Goal: Task Accomplishment & Management: Complete application form

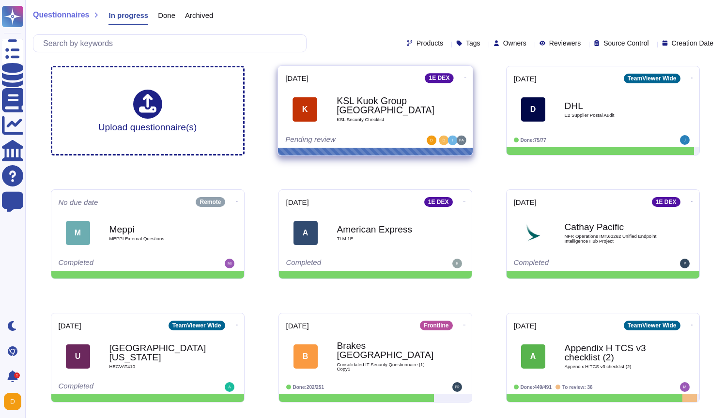
click at [370, 105] on b "KSL Kuok Group [GEOGRAPHIC_DATA]" at bounding box center [386, 105] width 98 height 19
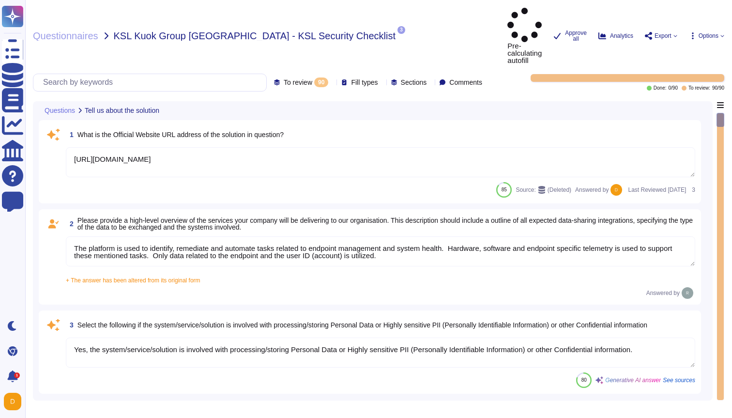
type textarea "[URL][DOMAIN_NAME]"
type textarea "The platform is used to identify, remediate and automate tasks related to endpo…"
type textarea "Yes, the system/service/solution is involved with processing/storing Personal D…"
type textarea "N/A"
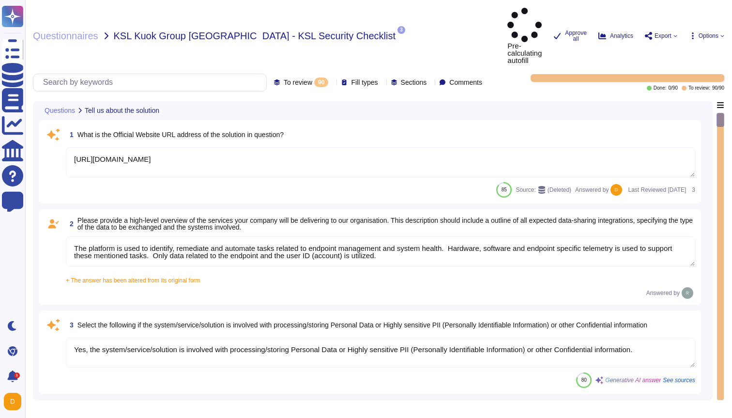
type textarea "N/A"
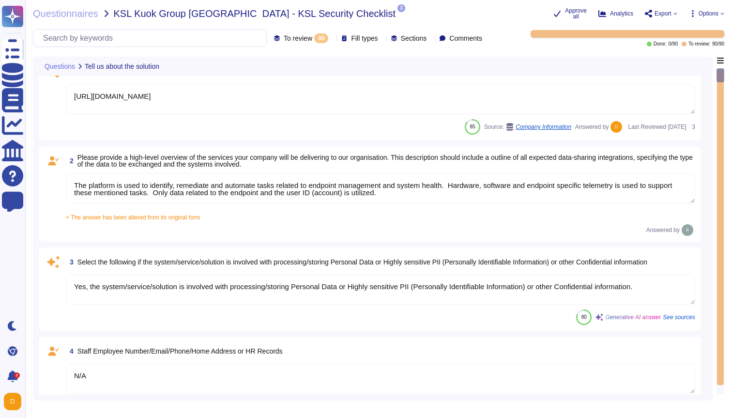
scroll to position [20, 0]
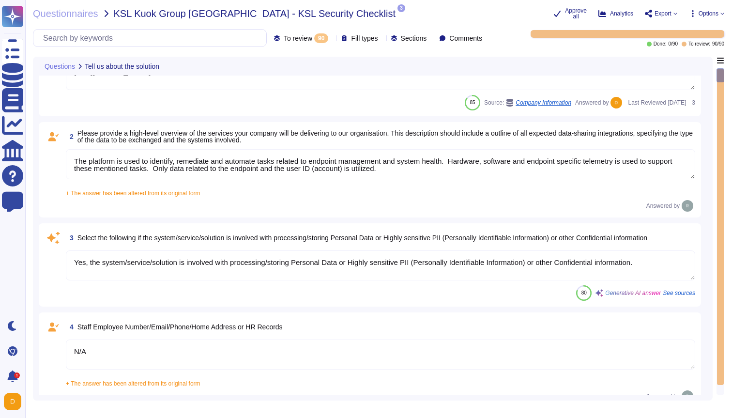
type textarea "N/A"
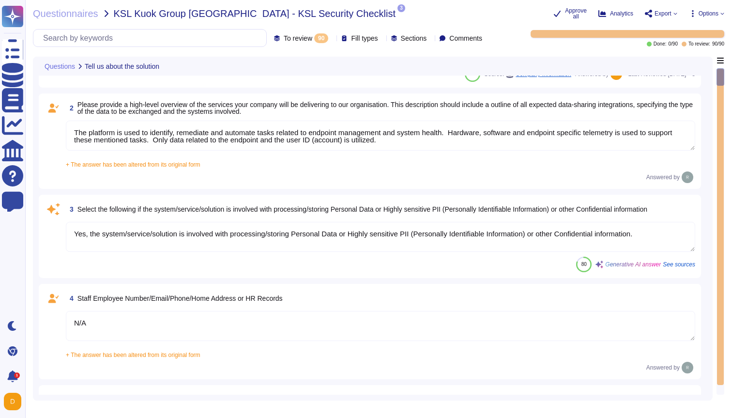
scroll to position [72, 0]
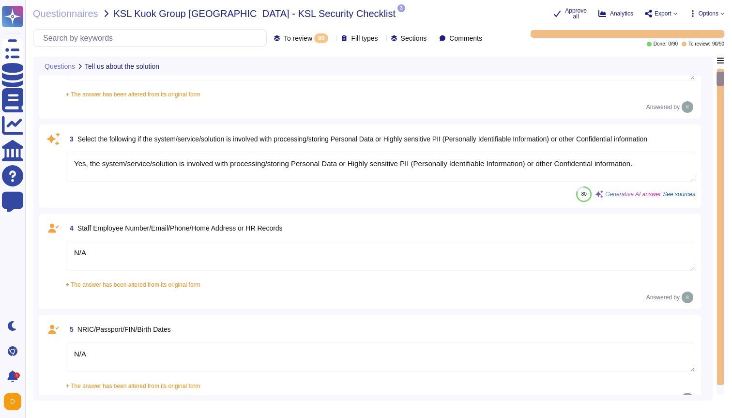
type textarea "N/A"
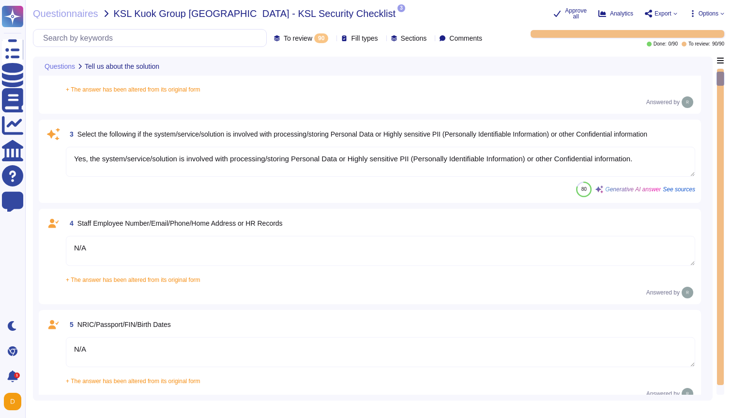
scroll to position [147, 0]
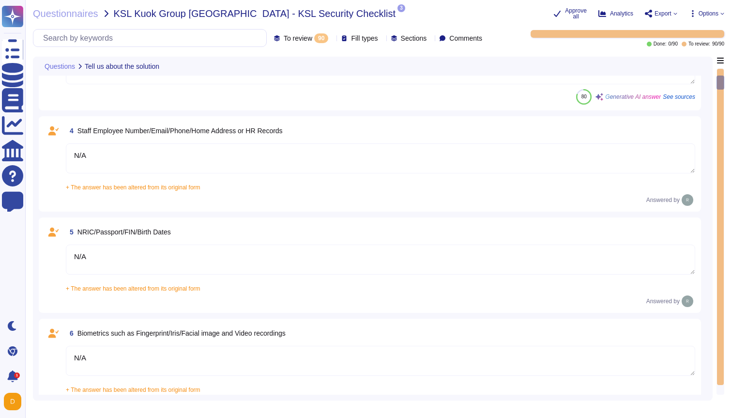
type textarea "Loremips do sit amet consectetu adi ElitSeddoe tem inci utlaboreet. Dolo ma ali…"
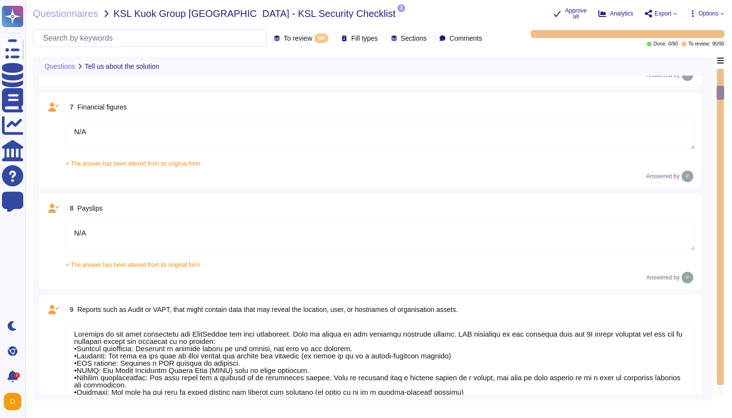
type textarea "N/A"
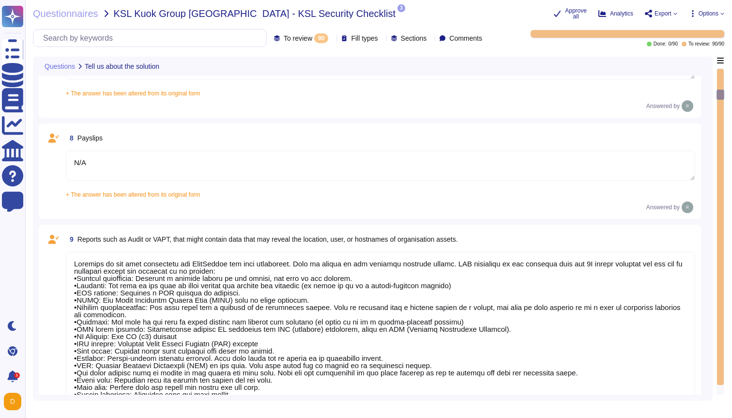
type textarea "N/A"
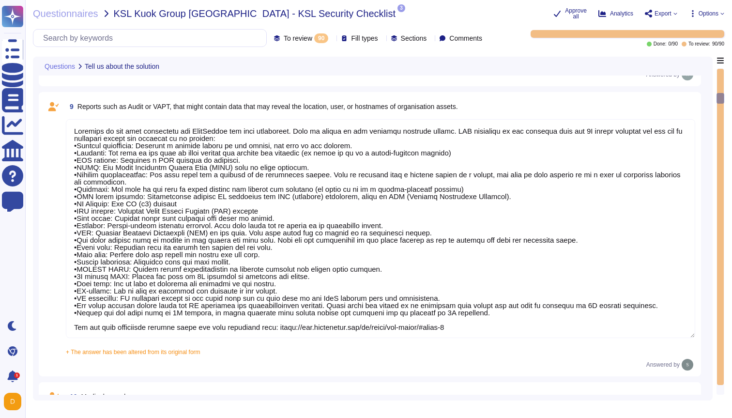
type textarea "N/A"
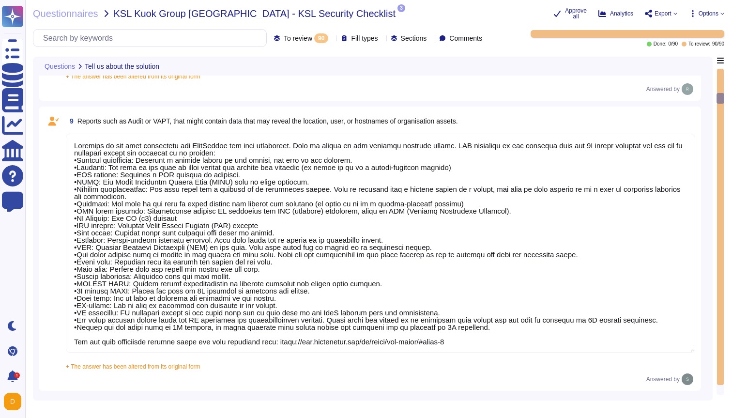
scroll to position [1, 0]
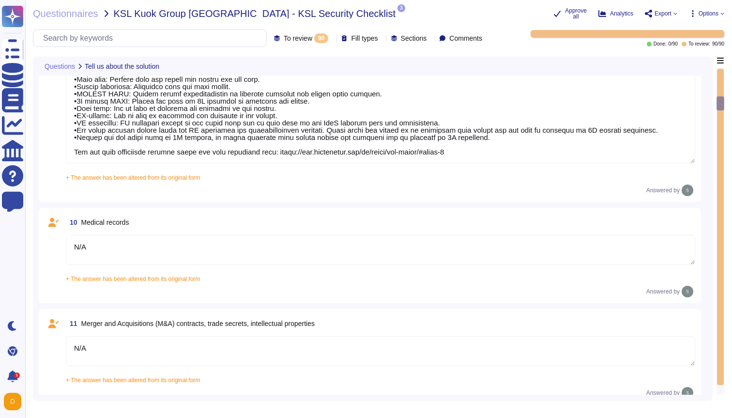
type textarea "No"
type textarea "The Data Scientist Team can access the data for research and model training."
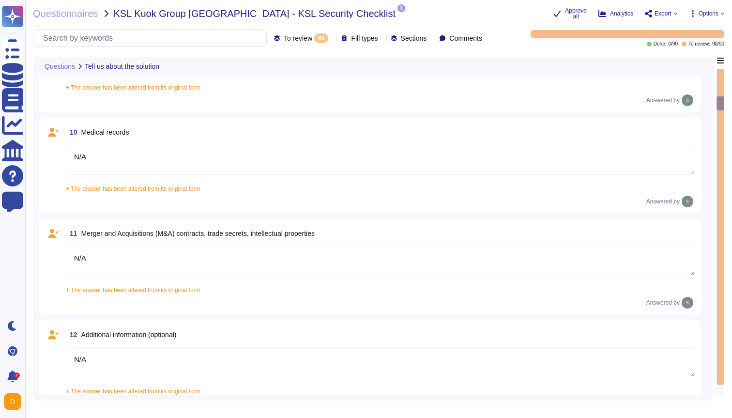
type textarea "Yes, our product includes an AI component, such as a script assistant that aids…"
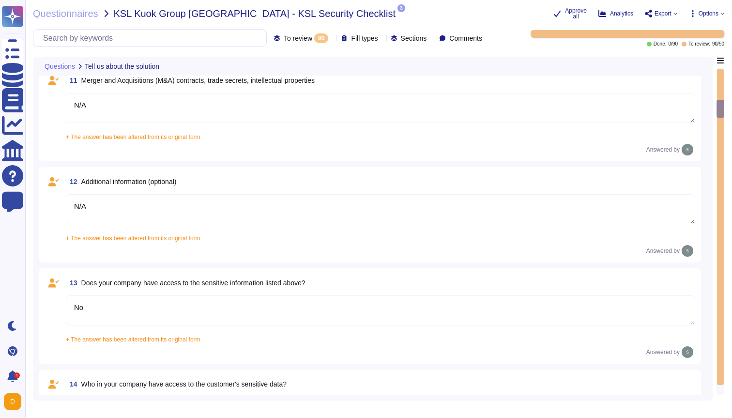
type textarea "Loremips do sit amet consectetu adi ElitSeddoe tem inci utlaboreet. Dolo ma ali…"
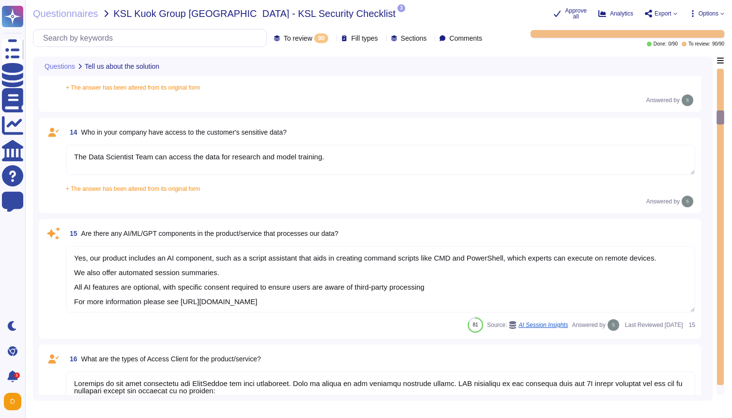
type textarea "N/A"
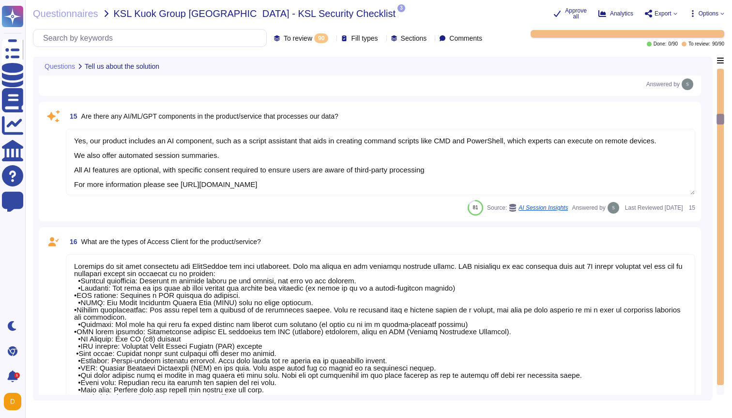
type textarea "1E Client"
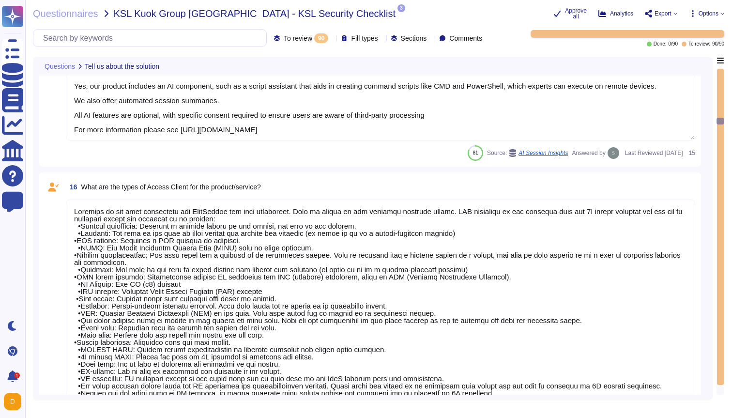
type textarea "N/A"
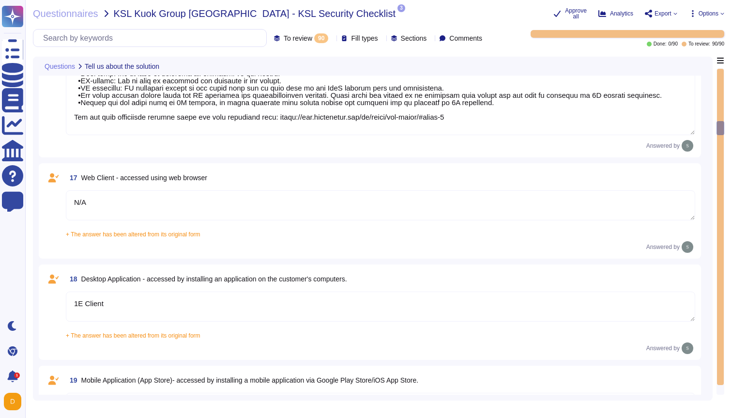
type textarea "N/A"
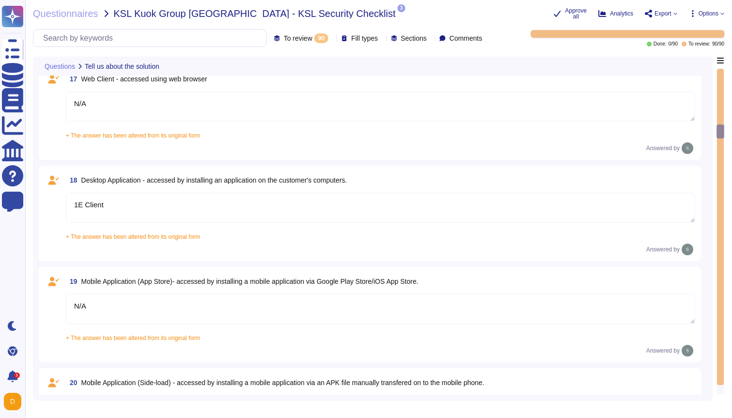
type textarea "The type of platform for this solution is a cloud-based infrastructure hosted i…"
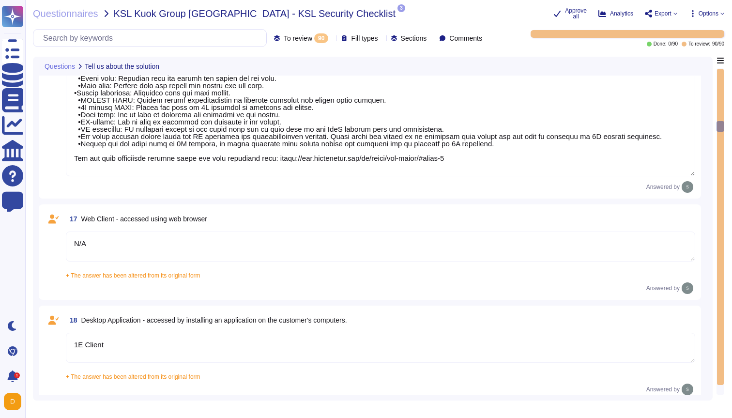
type textarea "Yes, our product includes an AI component, such as a script assistant that aids…"
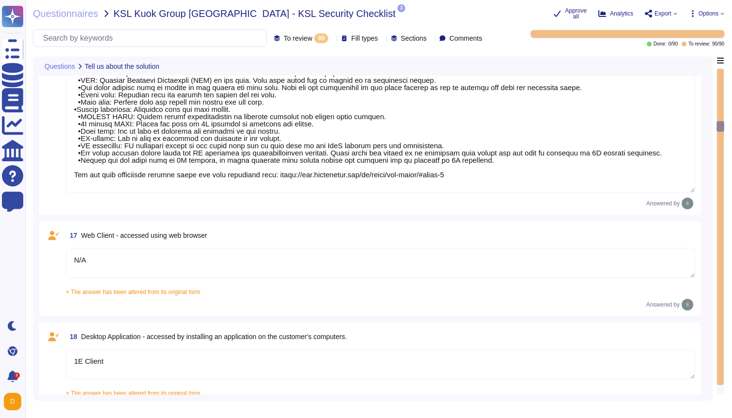
scroll to position [1761, 0]
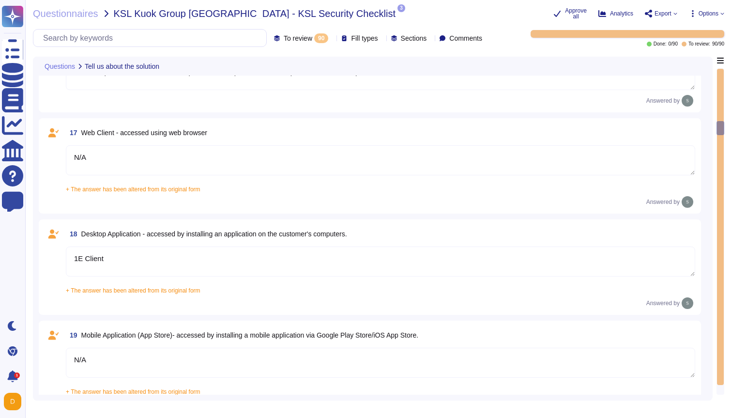
type textarea "The type of platform for this solution is a cloud-based infrastructure hosted i…"
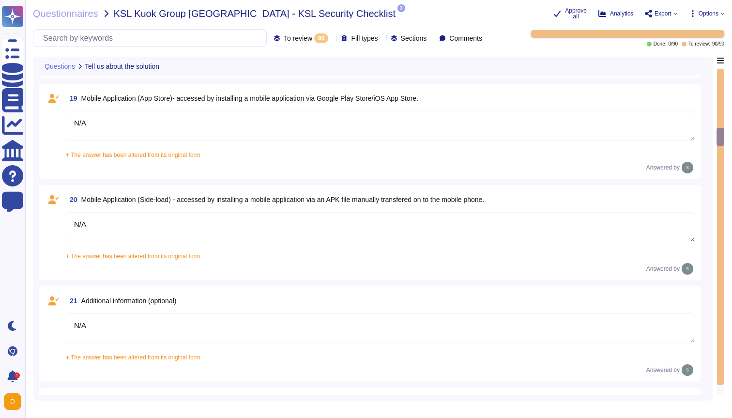
type textarea "Yes, TeamViewer maintains a comprehensive set of independent audit reports and …"
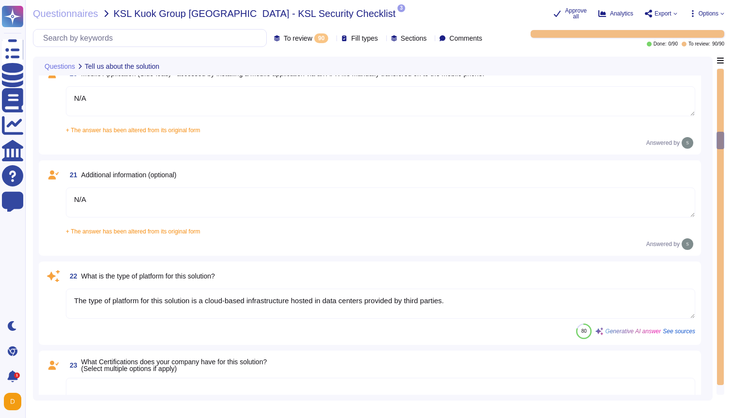
type textarea "Yes, TeamViewer maintains a comprehensive set of independent audit reports and …"
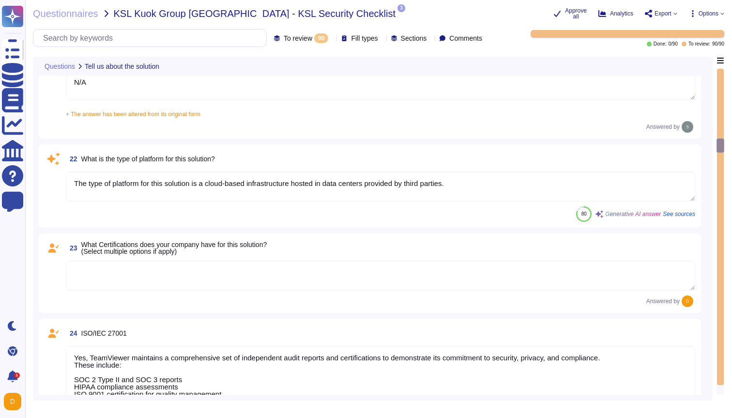
type textarea "Yes, TeamViewer maintains a comprehensive set of independent audit reports and …"
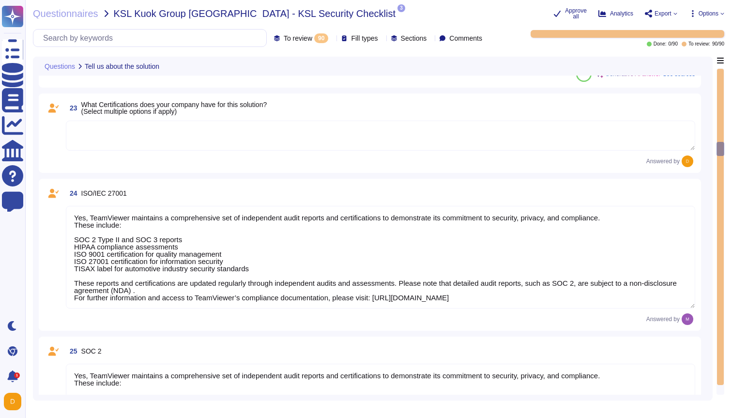
scroll to position [2463, 0]
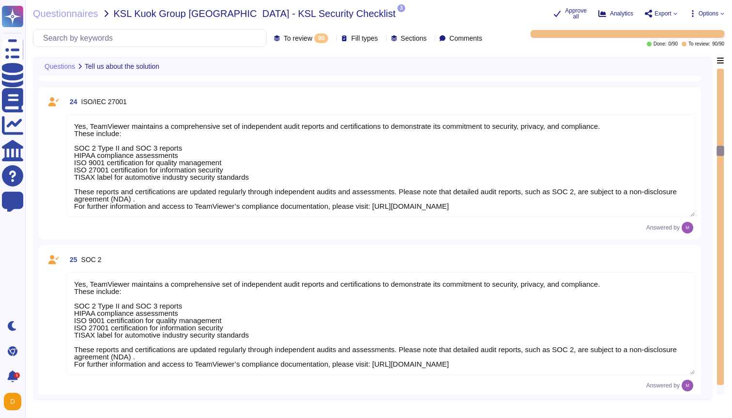
type textarea "TeamViewer does not store, process, or transmit cardholder data. All customer p…"
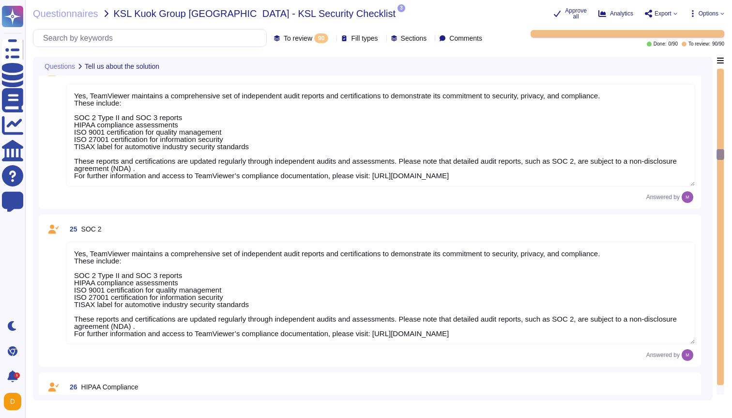
type textarea "As a company headquartered in [GEOGRAPHIC_DATA], TeamViewer commits fully to th…"
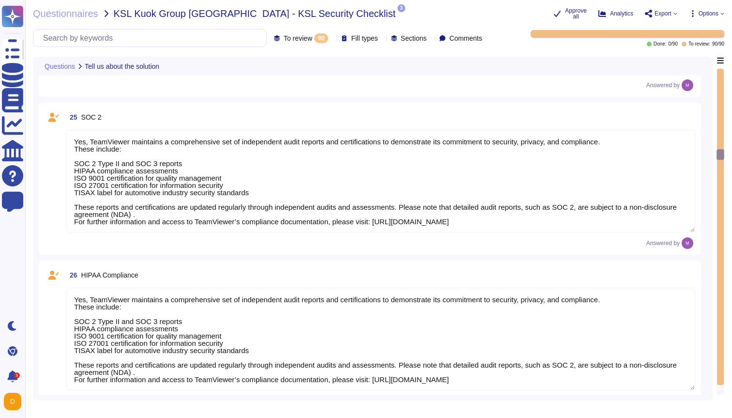
type textarea "The type of platform for this solution is a cloud-based infrastructure hosted i…"
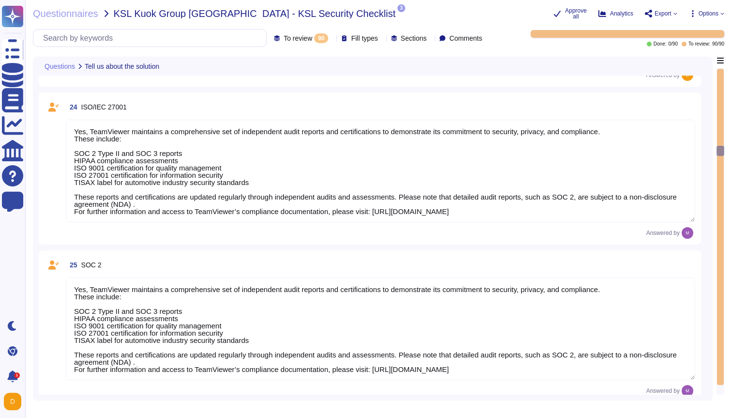
type textarea "N/A"
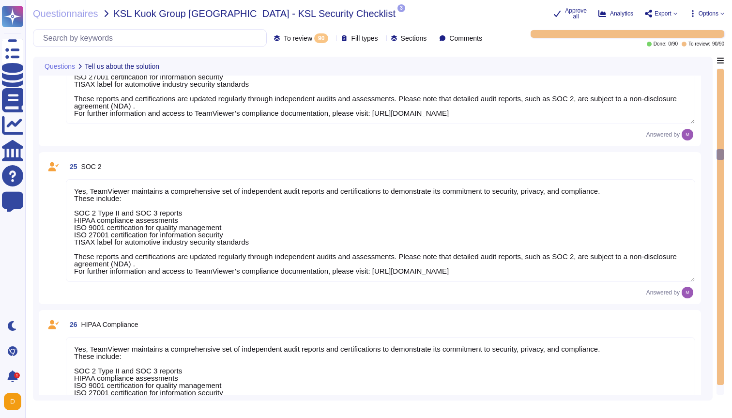
type textarea "As a company headquartered in [GEOGRAPHIC_DATA], TeamViewer commits fully to th…"
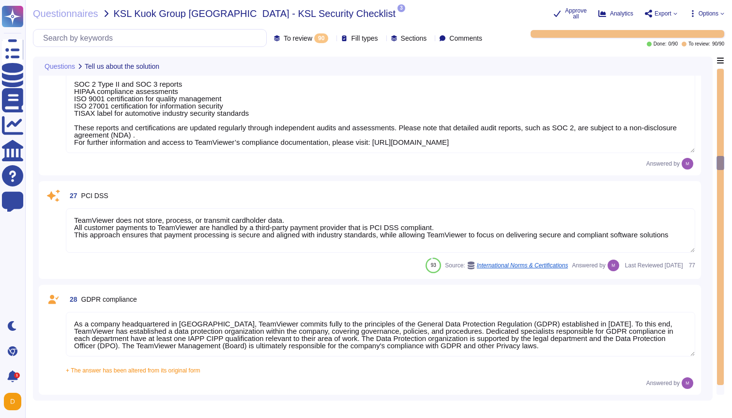
type textarea "A copy of TeamViewer's certifications is available on request. Note that detail…"
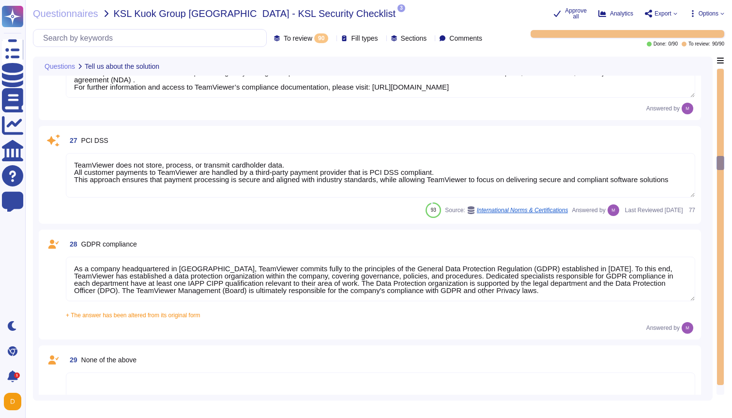
type textarea "N/A"
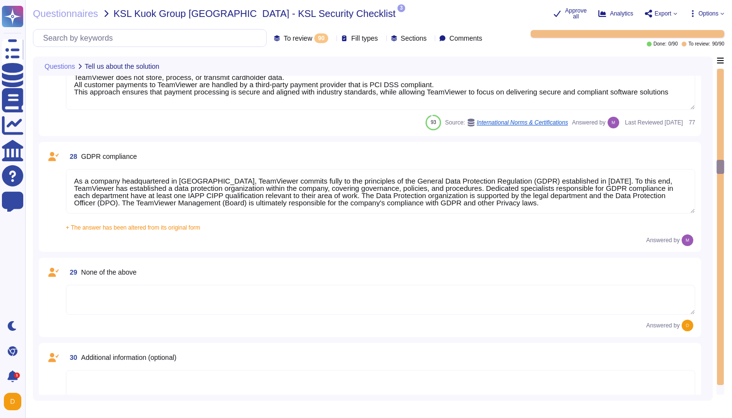
type textarea "See teamviewer DPA [URL][DOMAIN_NAME] [URL][DOMAIN_NAME][PERSON_NAME]"
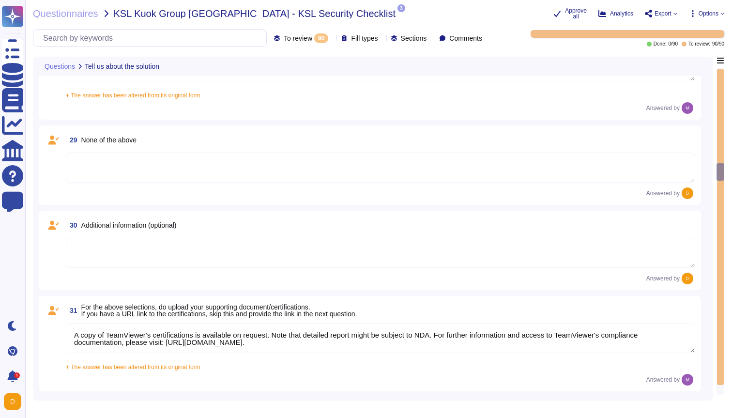
type textarea "[URL][DOMAIN_NAME][PERSON_NAME]"
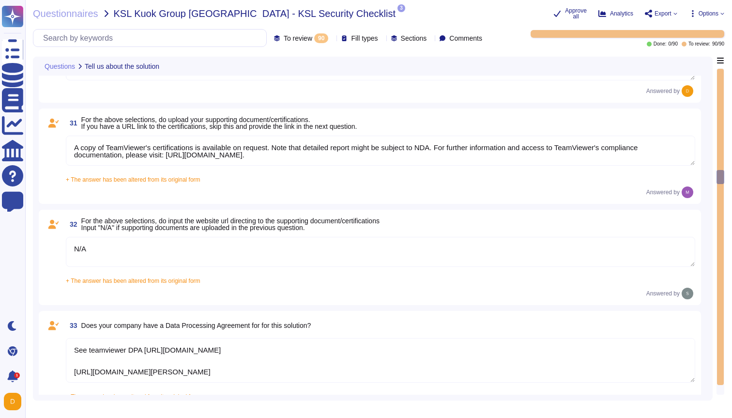
scroll to position [3343, 0]
type textarea "The scope and purpose of the [DEMOGRAPHIC_DATA] is defined in the document Team…"
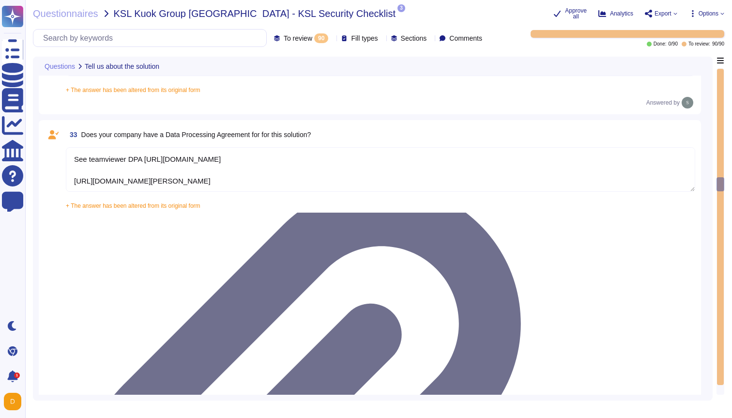
type textarea "Yes, our organization has a formal security awareness program that requires all…"
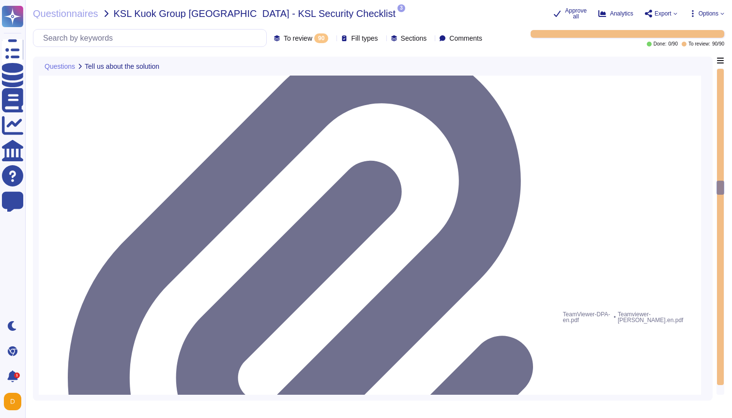
type textarea "We have a comprehensive incident response plan in place, which includes the rol…"
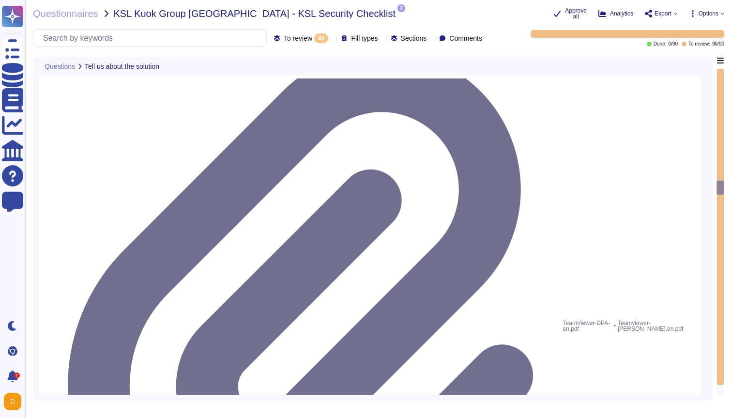
type textarea "A copy of TeamViewer's certifications is available on request. Note that detail…"
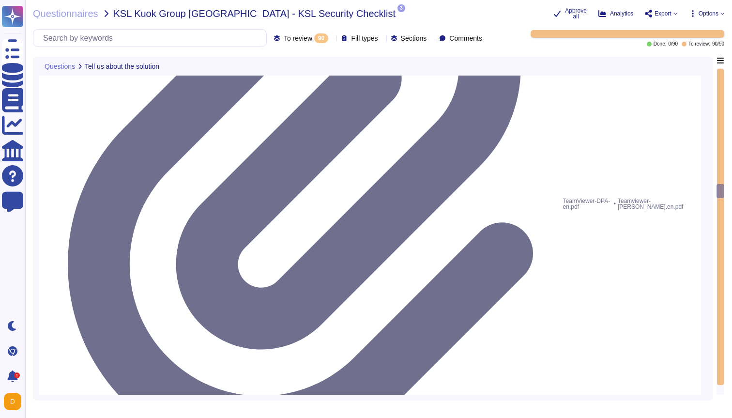
type textarea "Please refer to attached document"
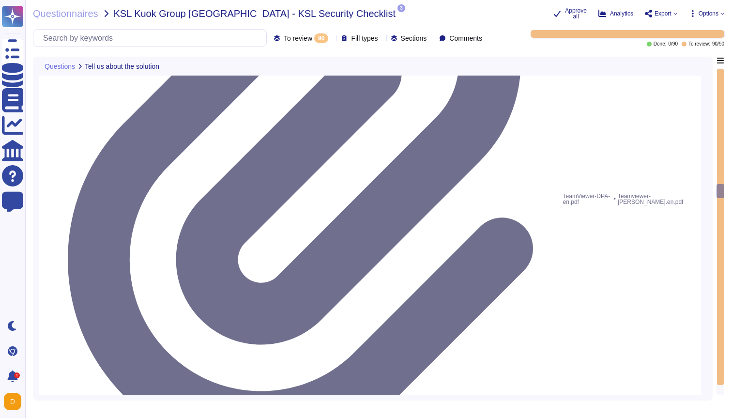
scroll to position [3762, 0]
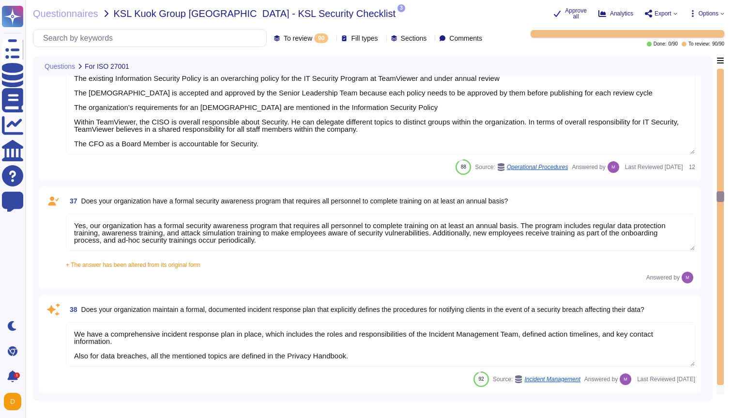
type textarea "Dedicated single-tenant"
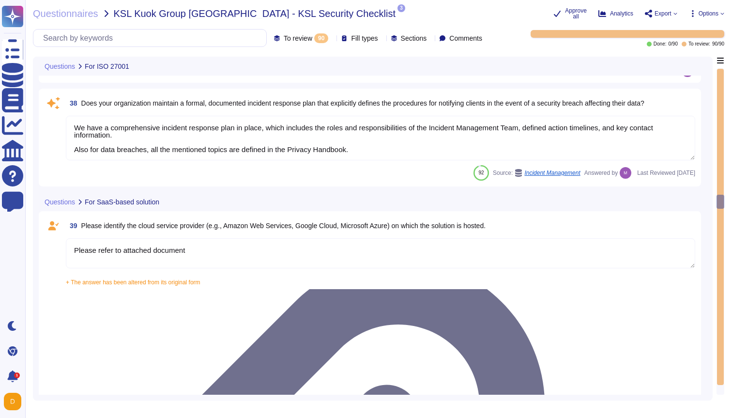
type textarea "Yes"
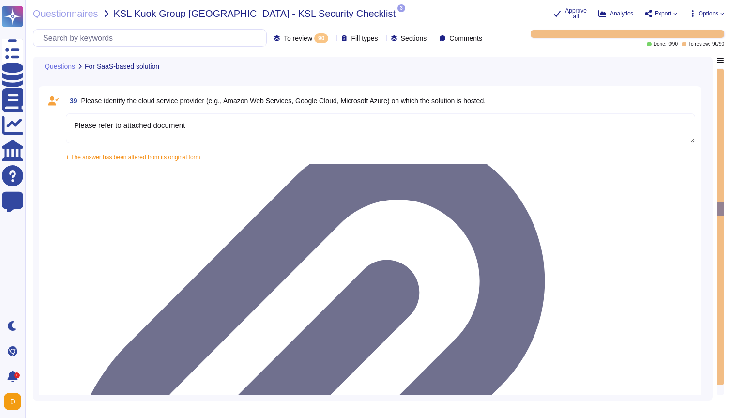
type textarea "Yes, our solution is capable of integrating with Azure Active Directory (AAD) v…"
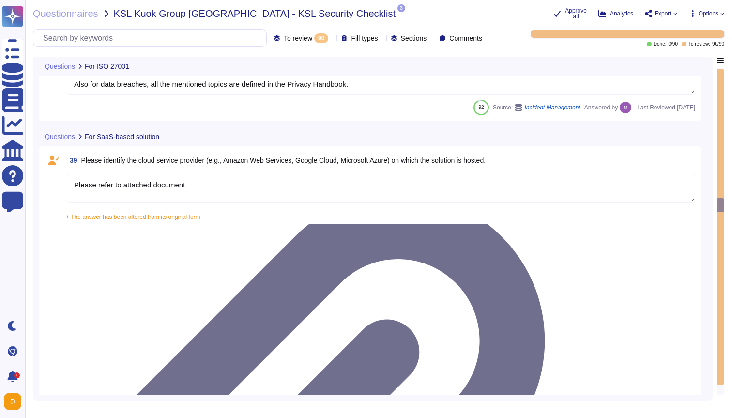
type textarea "The scope and purpose of the [DEMOGRAPHIC_DATA] is defined in the document Team…"
type textarea "Yes, our organization has a formal security awareness program that requires all…"
type textarea "We have a comprehensive incident response plan in place, which includes the rol…"
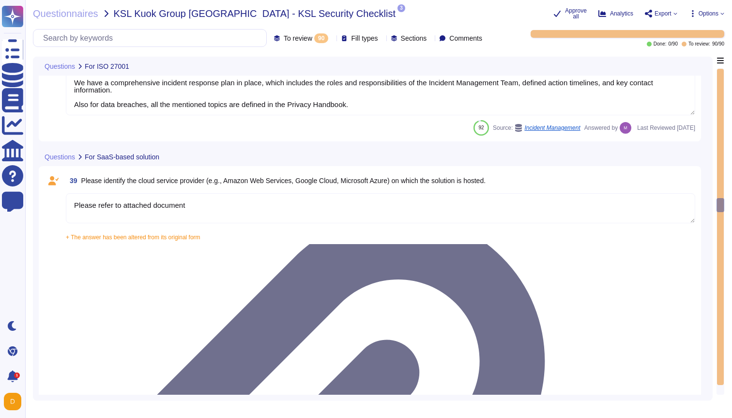
scroll to position [4182, 0]
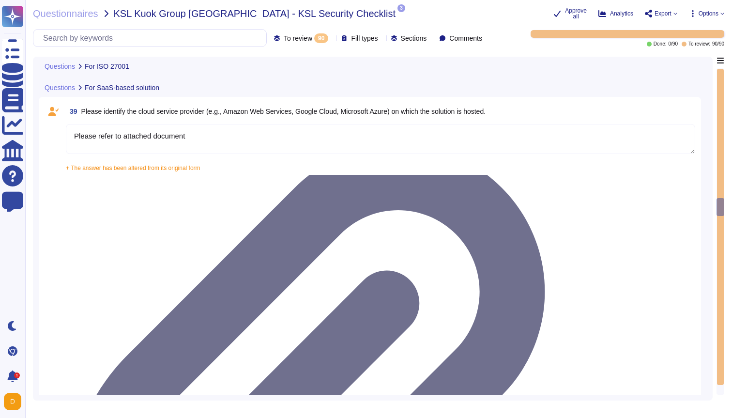
type textarea "Yes, our solution is capable of integrating with Azure Active Directory (AAD) v…"
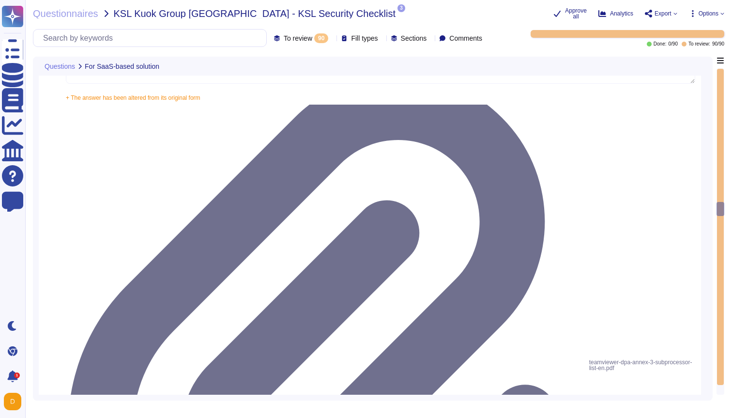
scroll to position [4307, 0]
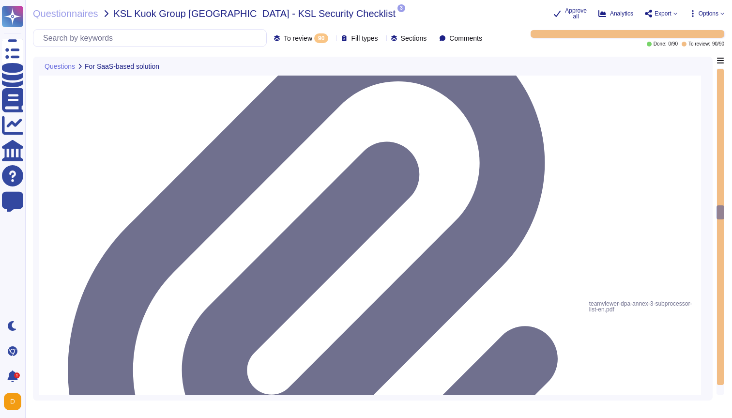
type textarea "Yes, our solution supports having both SSO Account and Local Account concurrent…"
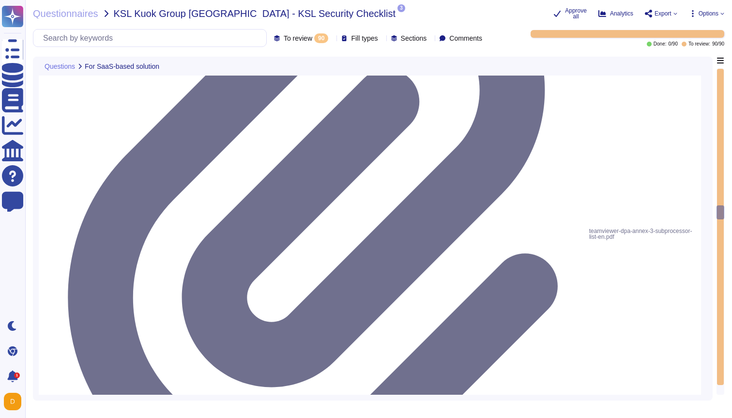
type textarea "Yes, the solution is able to enforce password complexity requirements for Local…"
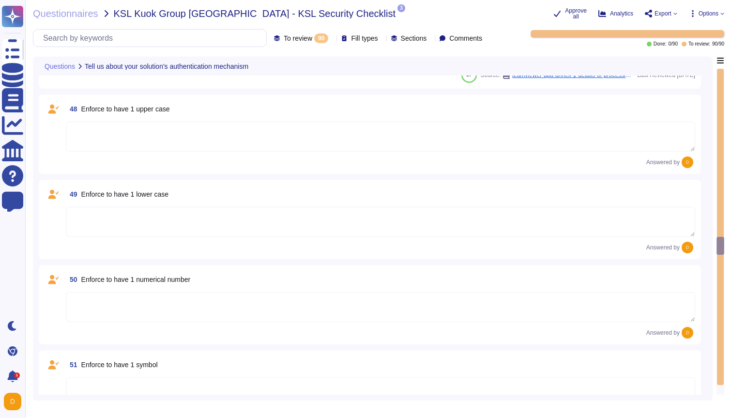
type textarea "5-digit numerical code through which an employee can connect to an employee by …"
type textarea "Yes"
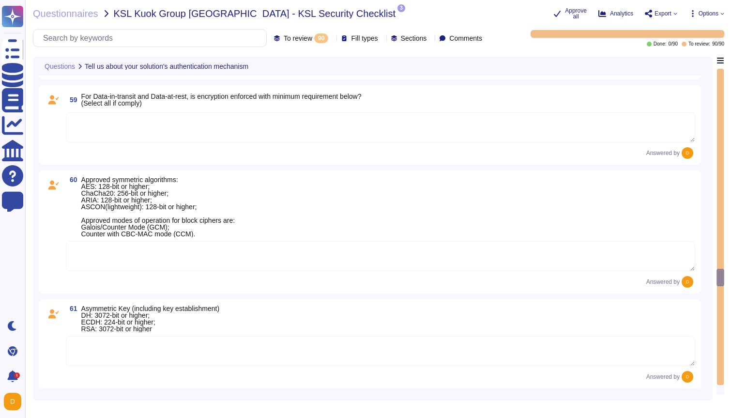
scroll to position [6040, 0]
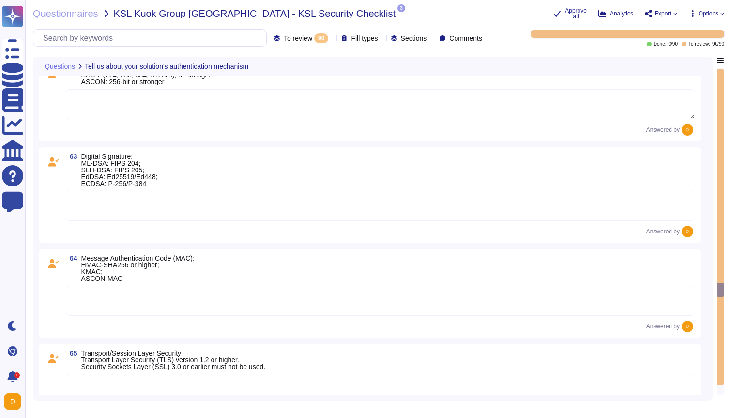
type textarea "Yes"
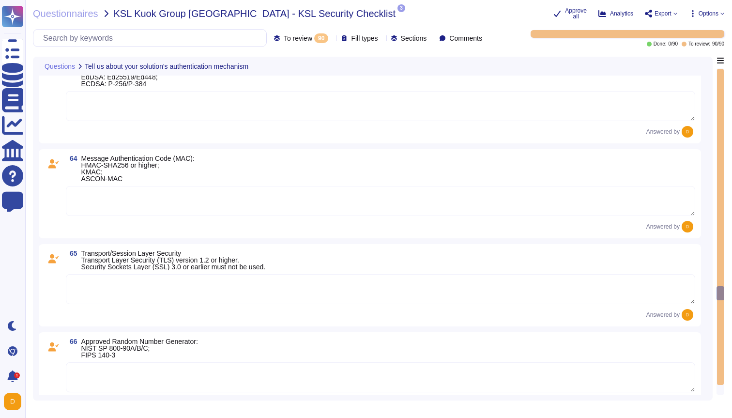
type textarea "Yes"
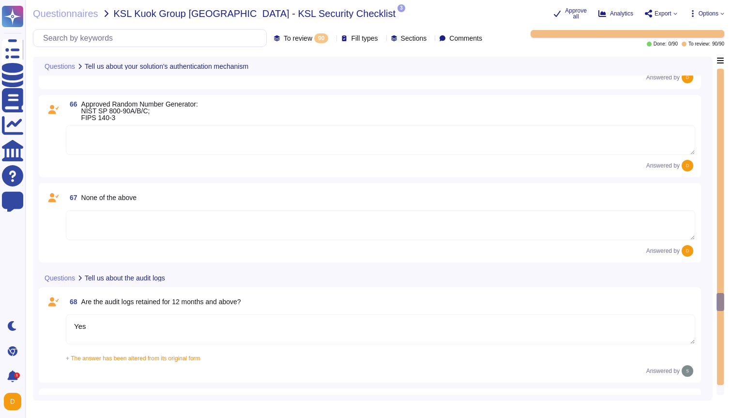
type textarea "Yes"
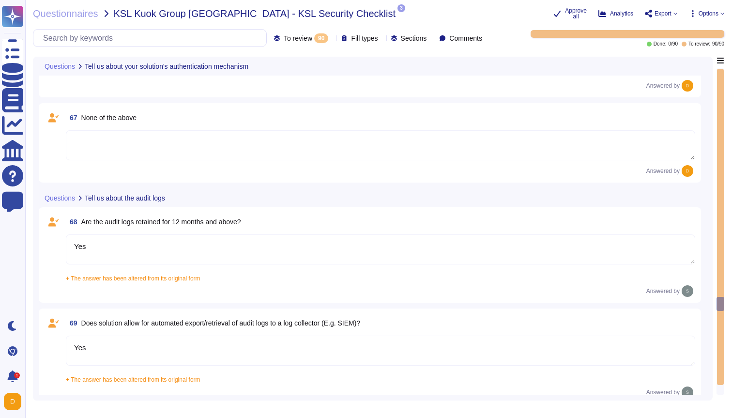
type textarea "Yes"
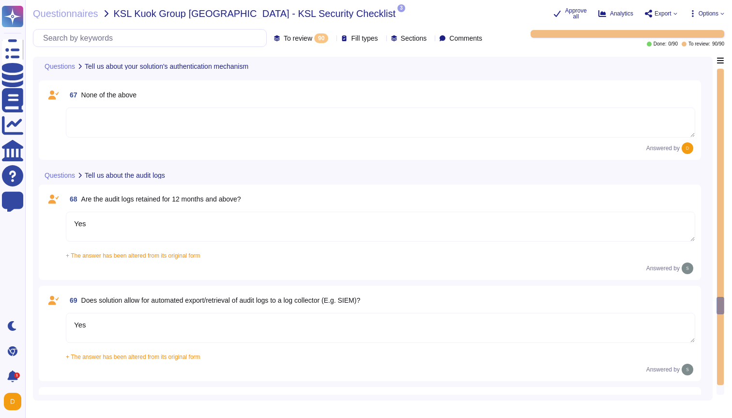
scroll to position [6769, 0]
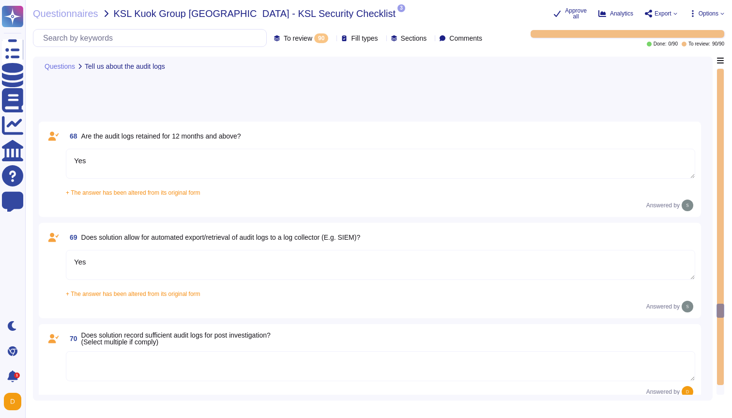
type textarea "Yes"
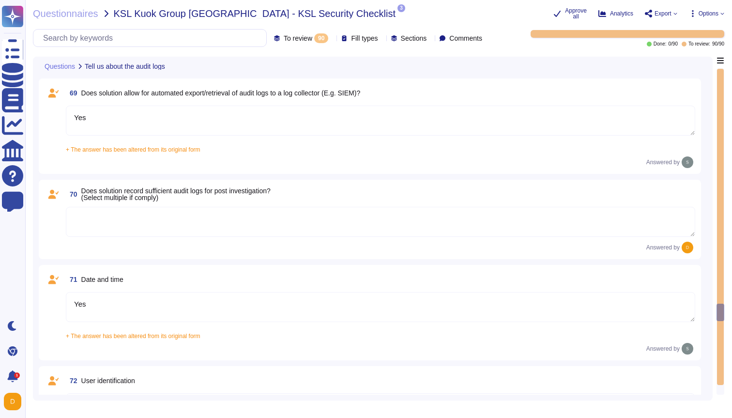
type textarea "Yes"
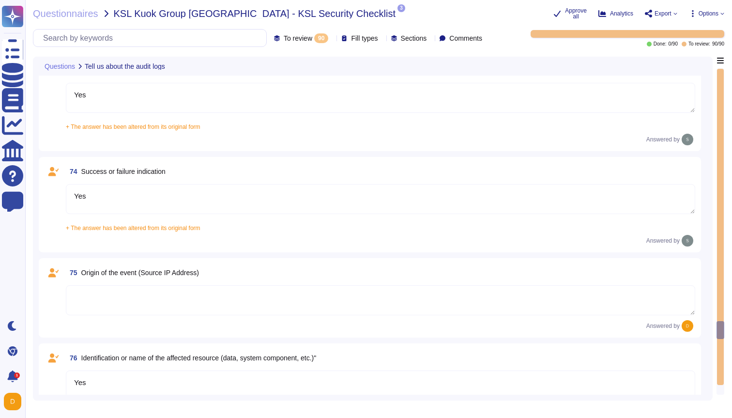
type textarea "Yes"
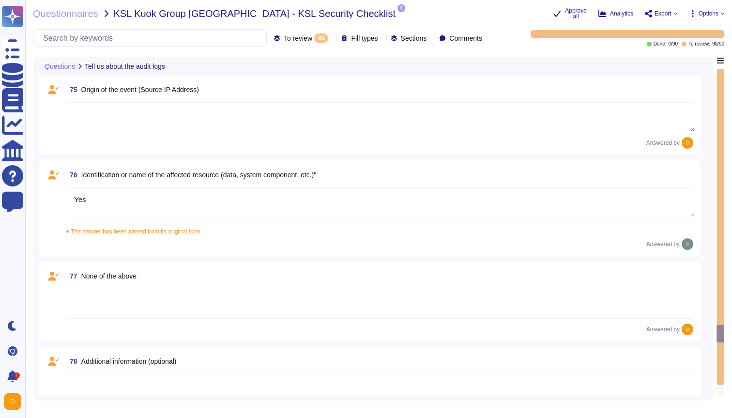
type textarea "Yes"
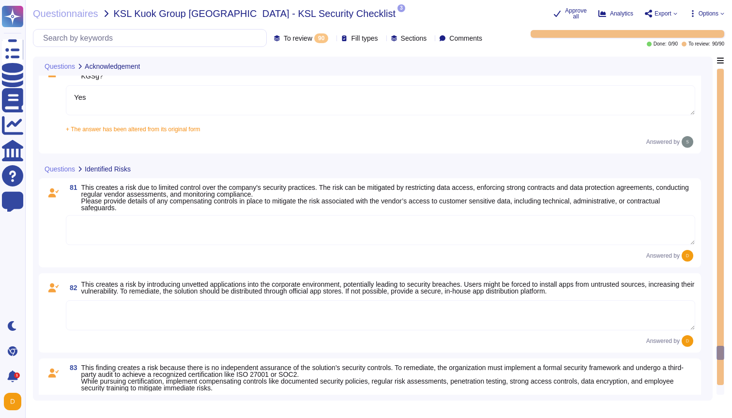
scroll to position [7972, 0]
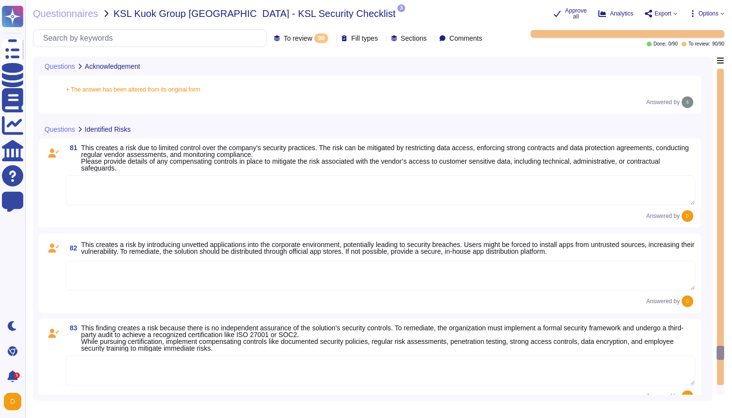
type textarea "Yes"
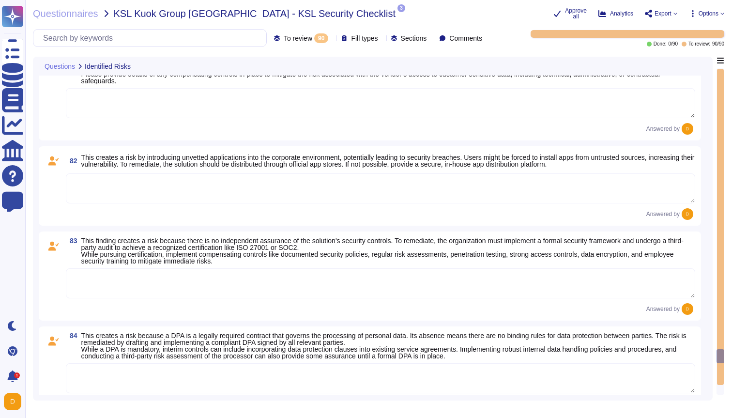
scroll to position [8085, 0]
click at [674, 13] on icon at bounding box center [675, 14] width 3 height 2
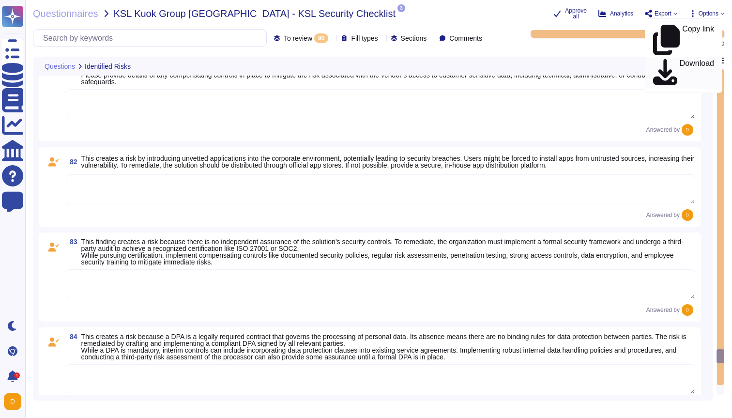
click at [680, 60] on p "Download" at bounding box center [697, 73] width 34 height 27
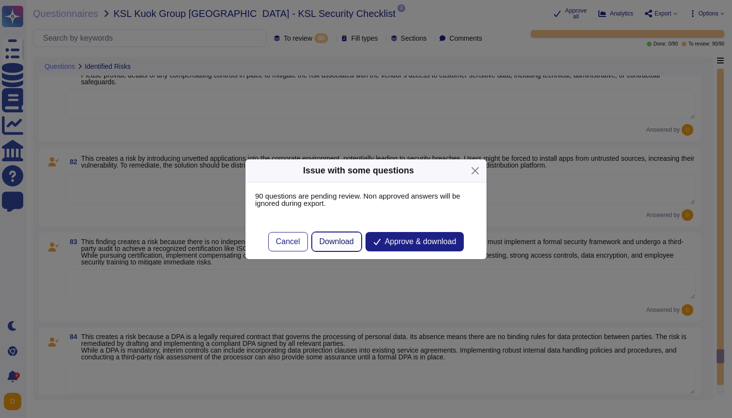
click at [328, 244] on span "Download" at bounding box center [337, 242] width 34 height 8
